Goal: Task Accomplishment & Management: Use online tool/utility

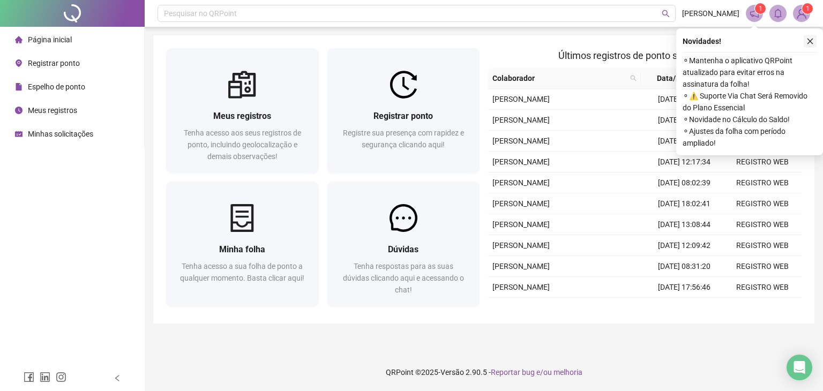
click at [809, 38] on icon "close" at bounding box center [810, 42] width 8 height 8
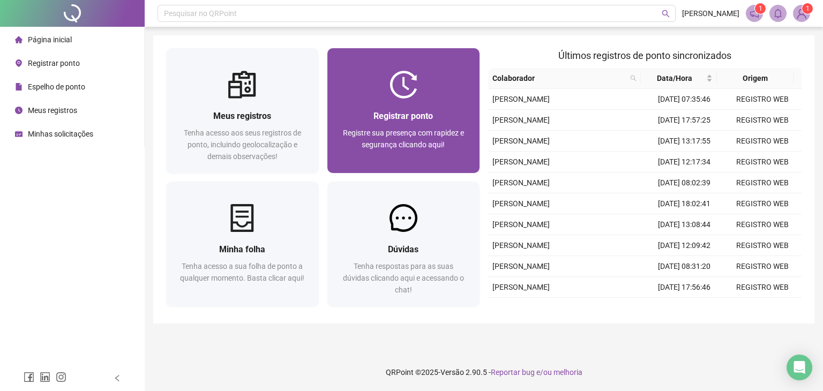
click at [412, 103] on div "Registrar ponto Registre sua presença com rapidez e segurança clicando aqui!" at bounding box center [403, 136] width 153 height 74
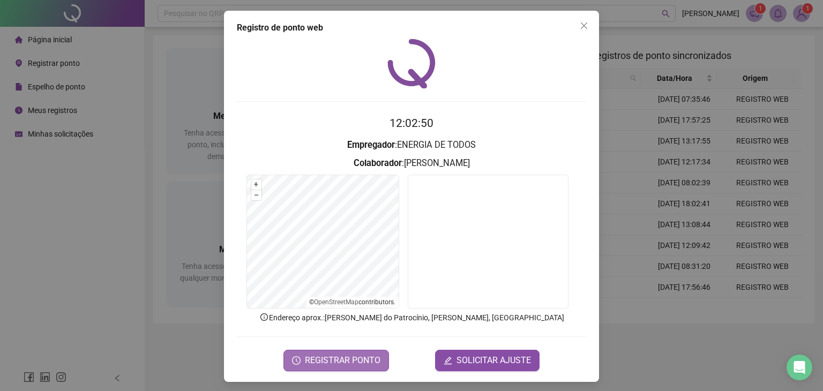
click at [335, 362] on span "REGISTRAR PONTO" at bounding box center [343, 360] width 76 height 13
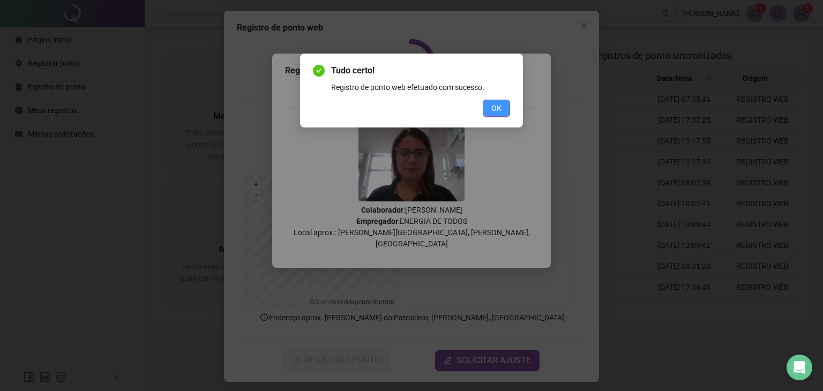
click at [505, 101] on button "OK" at bounding box center [496, 108] width 27 height 17
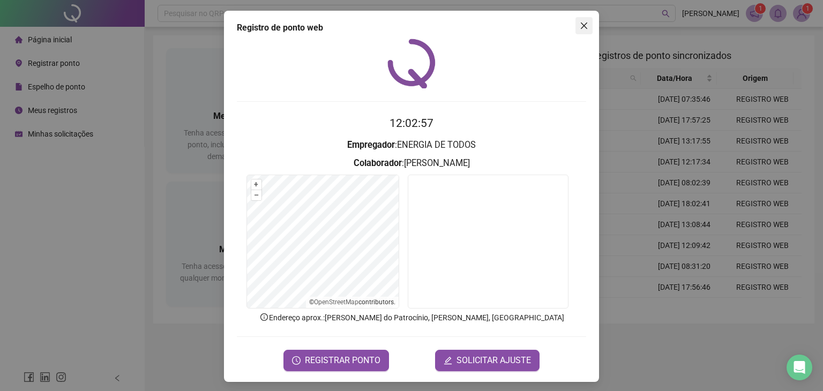
click at [582, 24] on icon "close" at bounding box center [584, 26] width 6 height 6
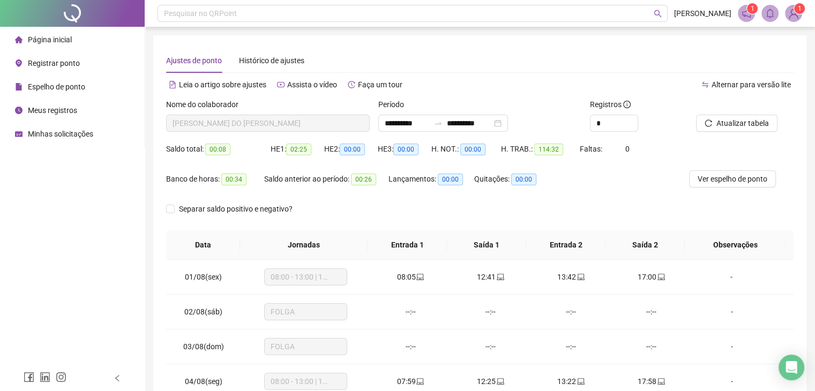
click at [61, 43] on span "Página inicial" at bounding box center [50, 39] width 44 height 9
